Goal: Task Accomplishment & Management: Use online tool/utility

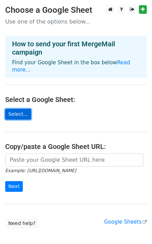
click at [15, 109] on link "Select..." at bounding box center [18, 114] width 26 height 11
click at [75, 114] on main "Choose a Google Sheet Use one of the options below... How to send your first Me…" at bounding box center [76, 117] width 152 height 224
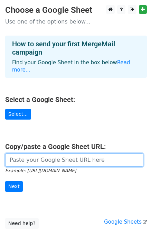
click at [35, 154] on input "url" at bounding box center [74, 160] width 138 height 13
paste input "[DOMAIN_NAME][URL]"
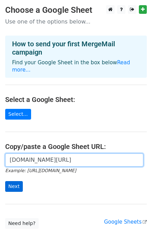
type input "[DOMAIN_NAME][URL]"
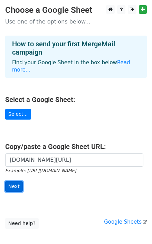
scroll to position [0, 0]
click at [9, 181] on input "Next" at bounding box center [14, 186] width 18 height 11
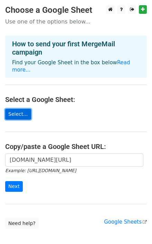
click at [20, 109] on link "Select..." at bounding box center [18, 114] width 26 height 11
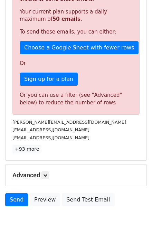
scroll to position [186, 0]
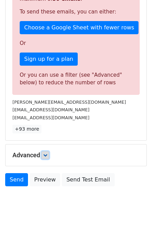
click at [44, 154] on icon at bounding box center [45, 155] width 4 height 4
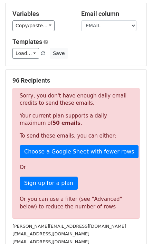
scroll to position [60, 0]
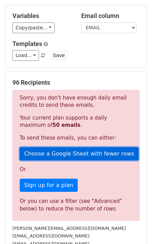
click at [46, 153] on link "Choose a Google Sheet with fewer rows" at bounding box center [79, 153] width 119 height 13
